Goal: Information Seeking & Learning: Learn about a topic

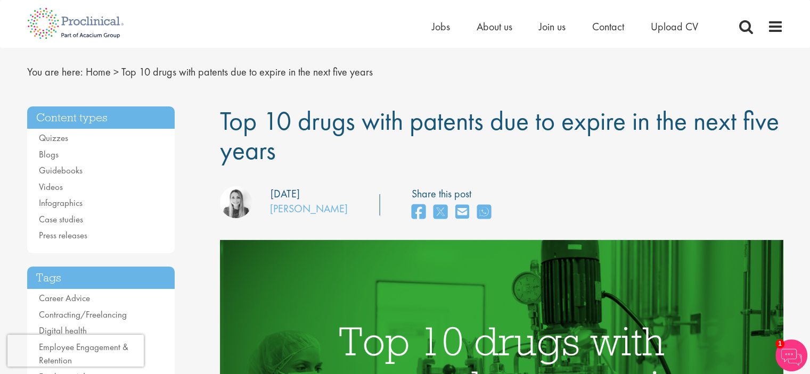
scroll to position [3, 0]
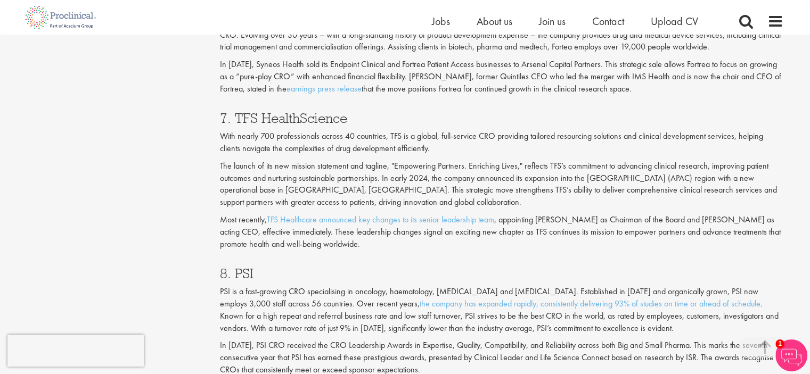
scroll to position [2131, 0]
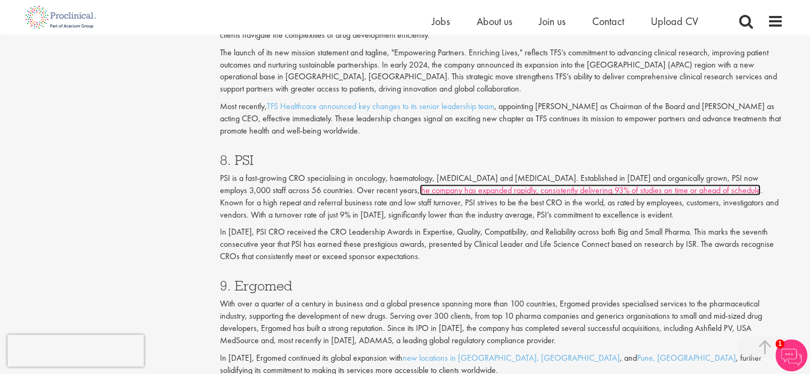
click at [501, 195] on link "the company has expanded rapidly, consistently delivering 93% of studies on tim…" at bounding box center [590, 190] width 341 height 11
